Goal: Find specific page/section

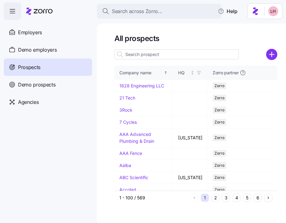
click at [139, 52] on input at bounding box center [176, 54] width 124 height 10
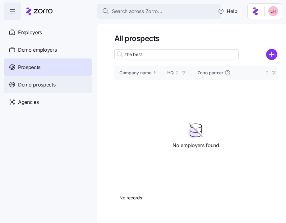
type input "the best"
click at [40, 85] on span "Demo prospects" at bounding box center [37, 85] width 38 height 8
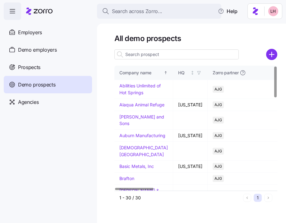
click at [143, 56] on input at bounding box center [176, 54] width 124 height 10
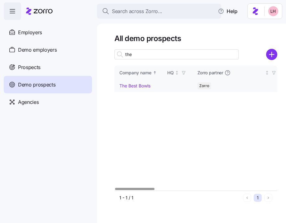
type input "the"
click at [141, 85] on link "The Best Bowls" at bounding box center [134, 85] width 31 height 5
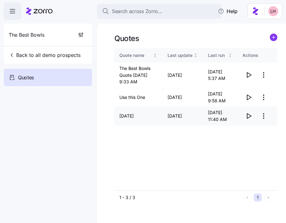
click at [248, 119] on icon "button" at bounding box center [248, 115] width 7 height 7
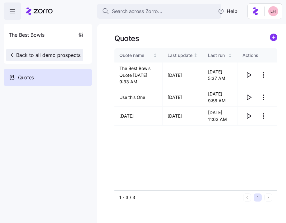
click at [59, 52] on span "Back to all demo prospects" at bounding box center [45, 54] width 72 height 7
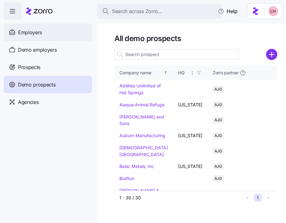
click at [40, 35] on span "Employers" at bounding box center [30, 33] width 24 height 8
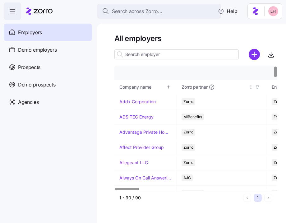
click at [141, 58] on input at bounding box center [176, 54] width 124 height 10
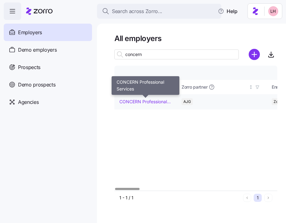
type input "concern"
click at [151, 101] on link "CONCERN Professional Services" at bounding box center [145, 101] width 52 height 6
